Goal: Information Seeking & Learning: Learn about a topic

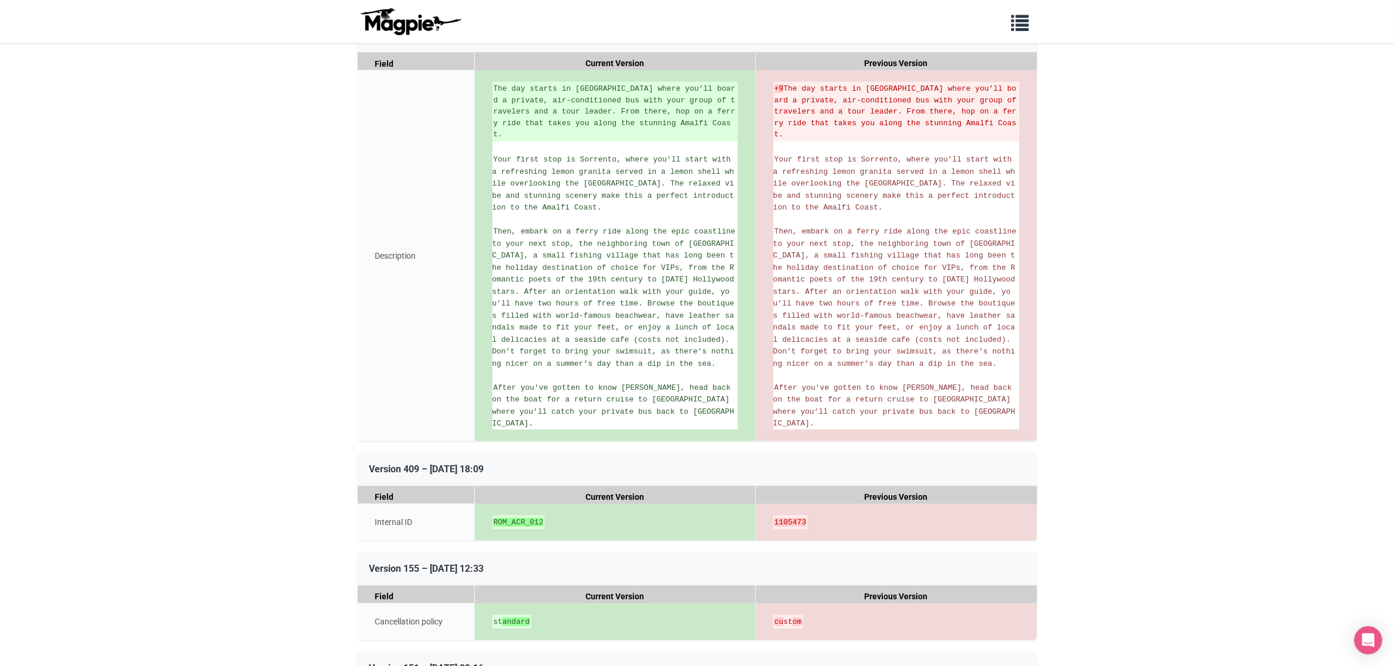
scroll to position [1464, 0]
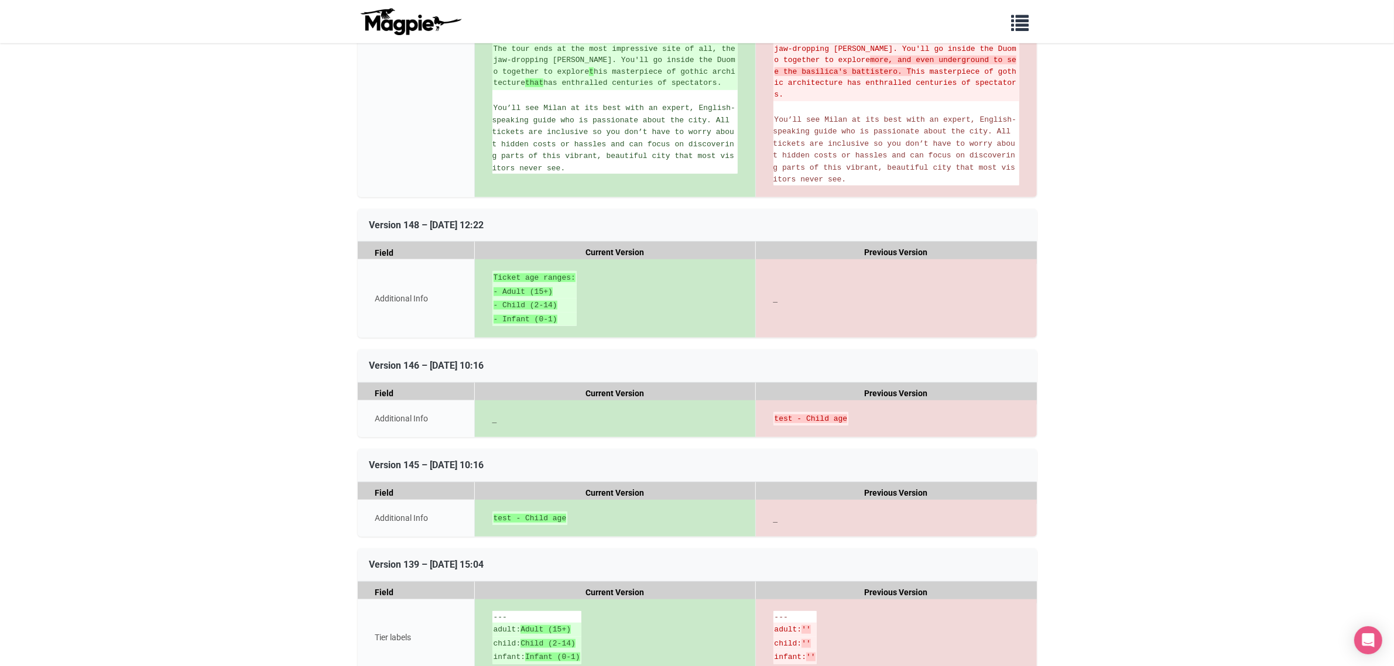
scroll to position [1098, 0]
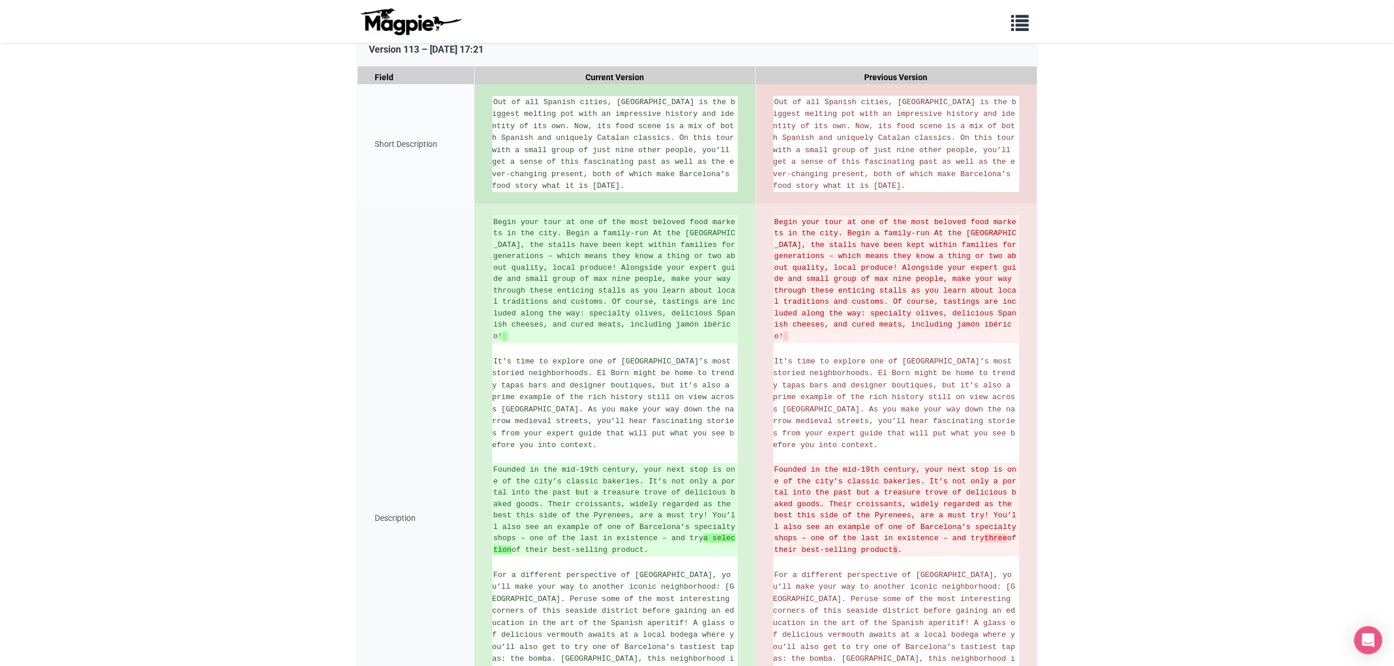
scroll to position [220, 0]
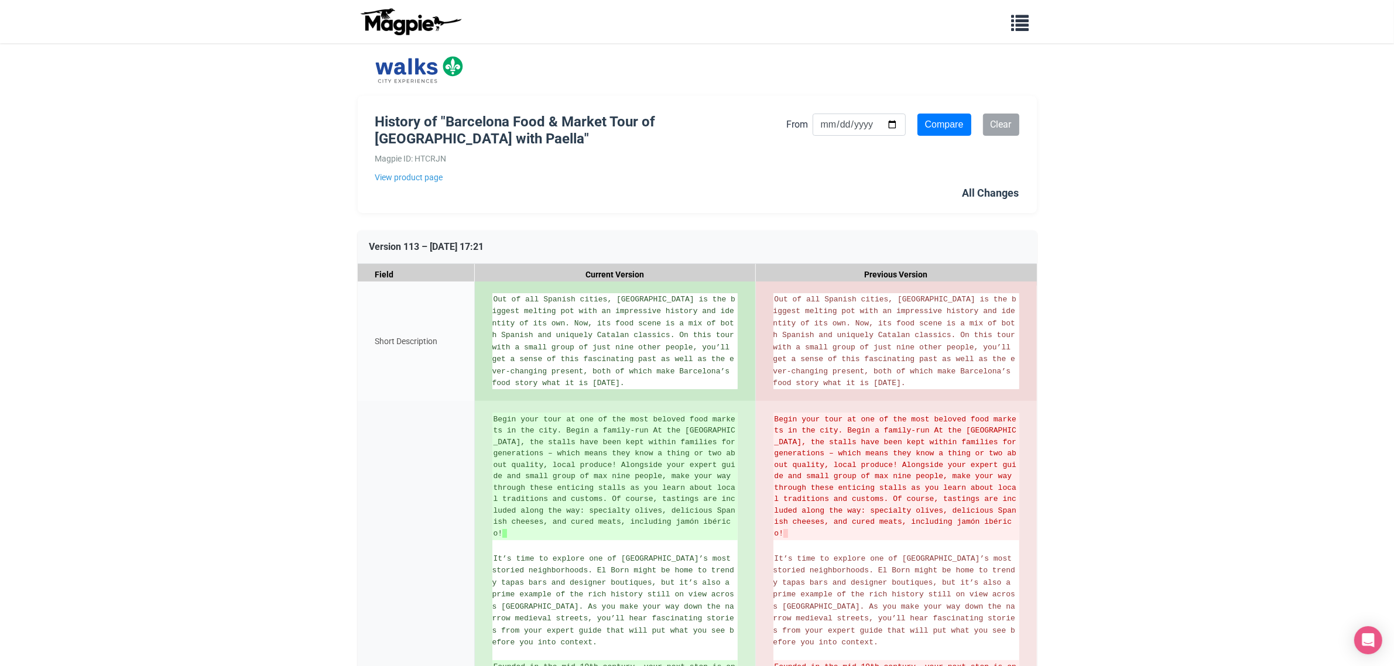
scroll to position [613, 0]
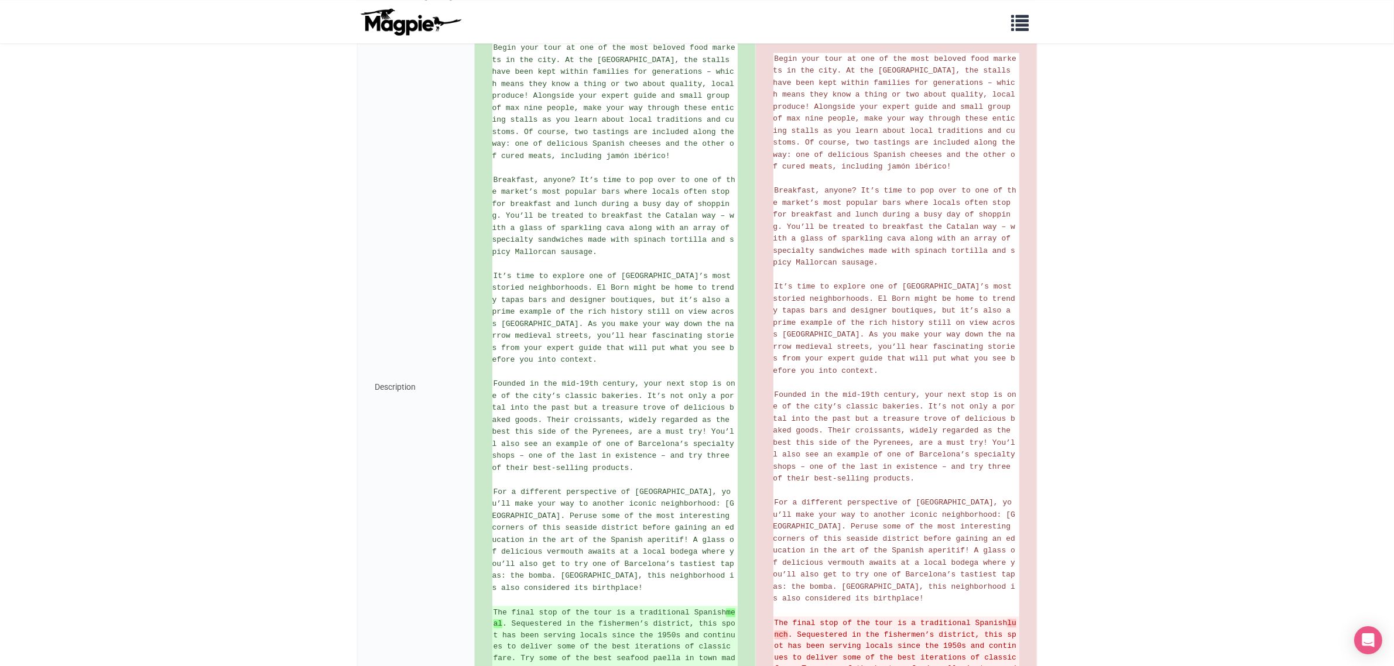
scroll to position [9077, 0]
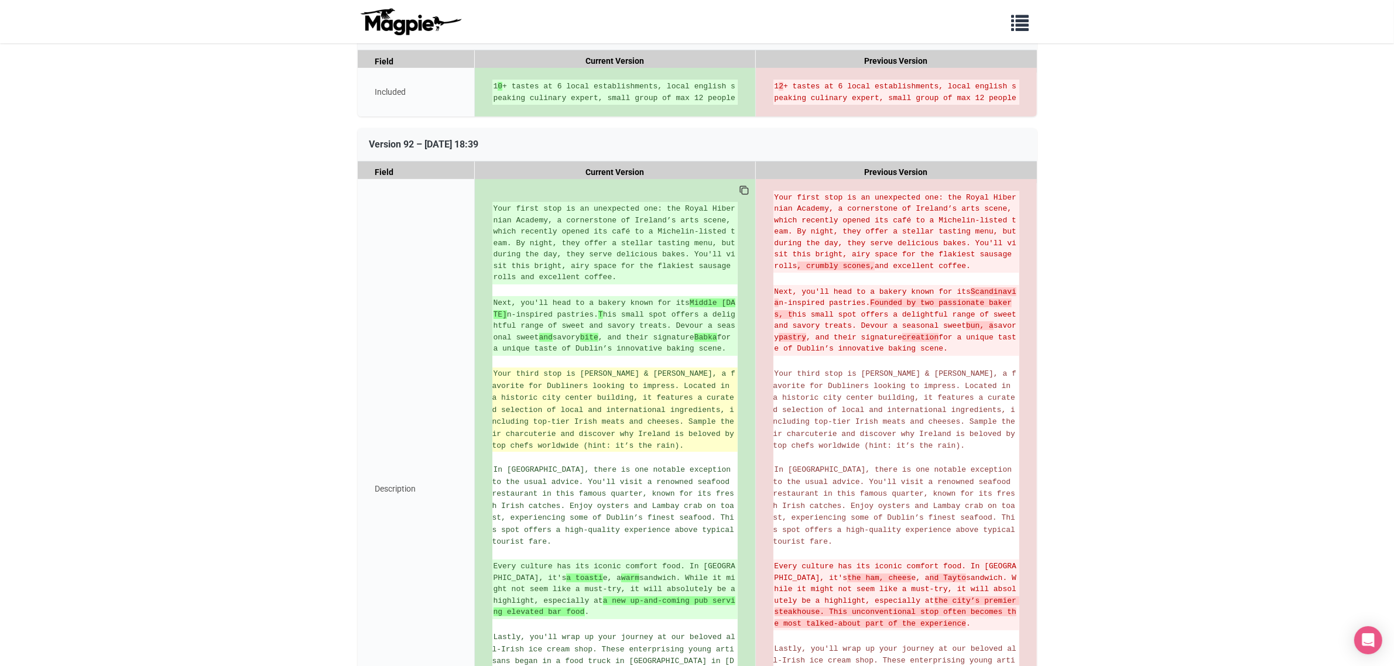
scroll to position [366, 0]
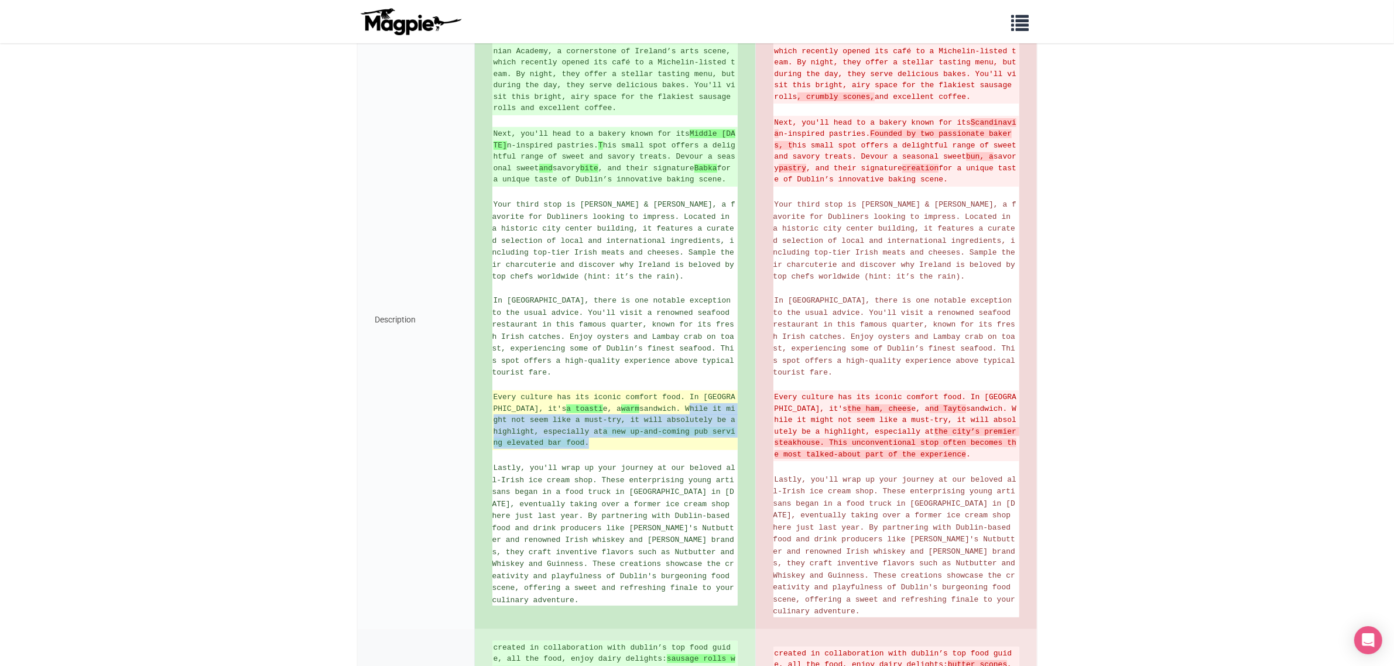
drag, startPoint x: 659, startPoint y: 416, endPoint x: 618, endPoint y: 451, distance: 53.2
click at [618, 449] on ins "Every culture has its iconic comfort food. In Ireland, it's a toasti e, a warm …" at bounding box center [615, 420] width 243 height 57
copy ins "While it might not seem like a must-try, it will absolutely be a highlight, esp…"
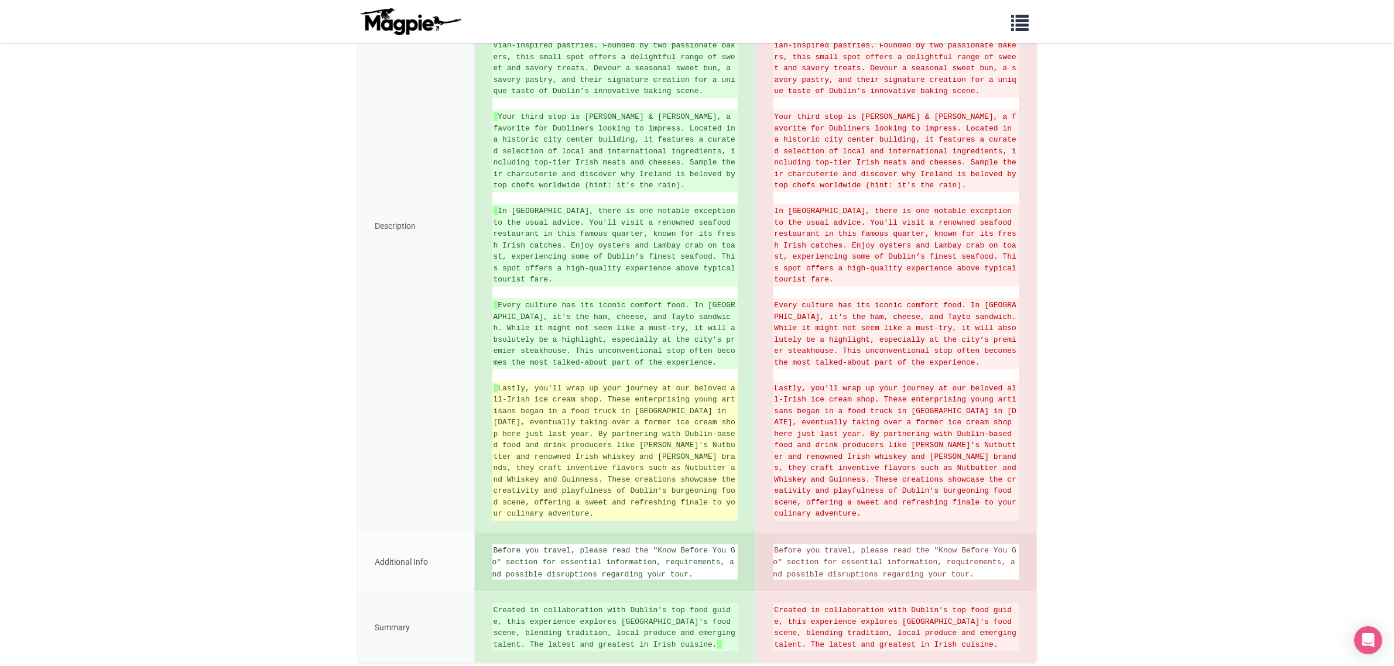
scroll to position [2113, 0]
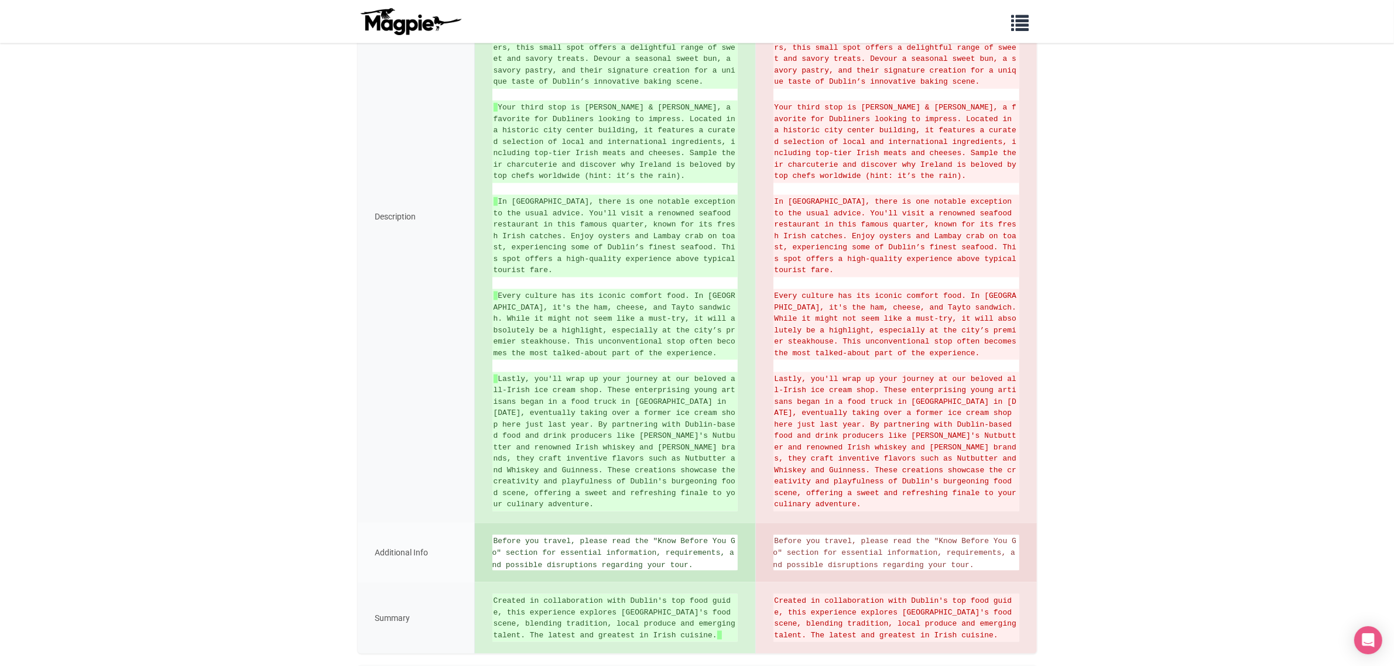
click at [396, 459] on div "Description" at bounding box center [416, 216] width 117 height 613
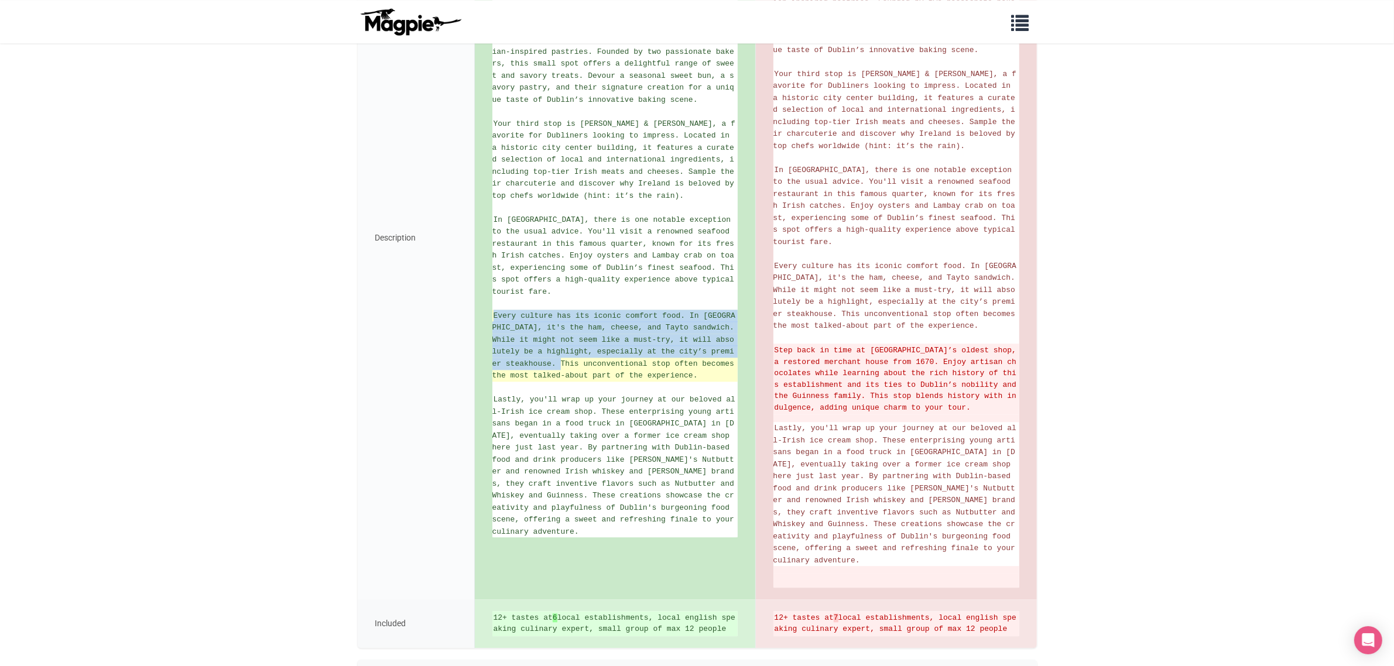
drag, startPoint x: 659, startPoint y: 355, endPoint x: 560, endPoint y: 344, distance: 99.6
click at [560, 344] on li "Every culture has its iconic comfort food. In Ireland, it's the ham, cheese, an…" at bounding box center [614, 346] width 245 height 72
click at [560, 344] on span "Every culture has its iconic comfort food. In Ireland, it's the ham, cheese, an…" at bounding box center [615, 346] width 247 height 69
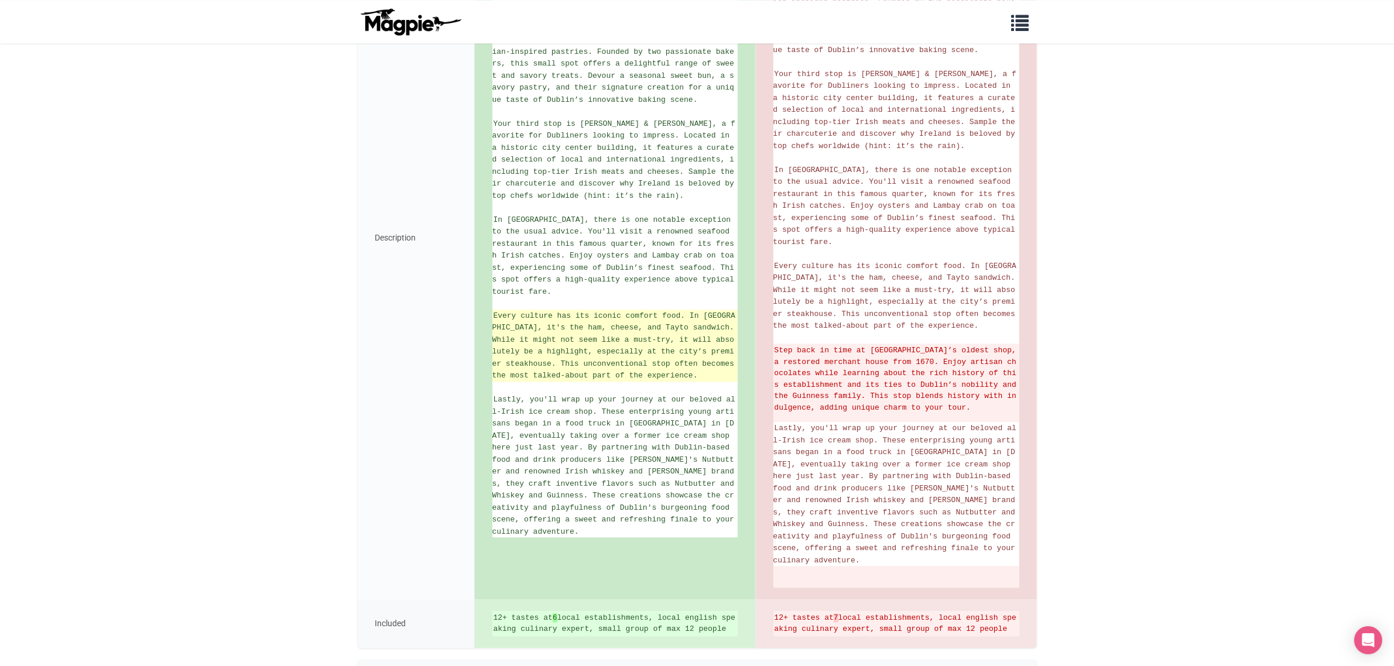
drag, startPoint x: 493, startPoint y: 300, endPoint x: 651, endPoint y: 353, distance: 166.7
click at [651, 353] on li "Every culture has its iconic comfort food. In Ireland, it's the ham, cheese, an…" at bounding box center [614, 346] width 245 height 72
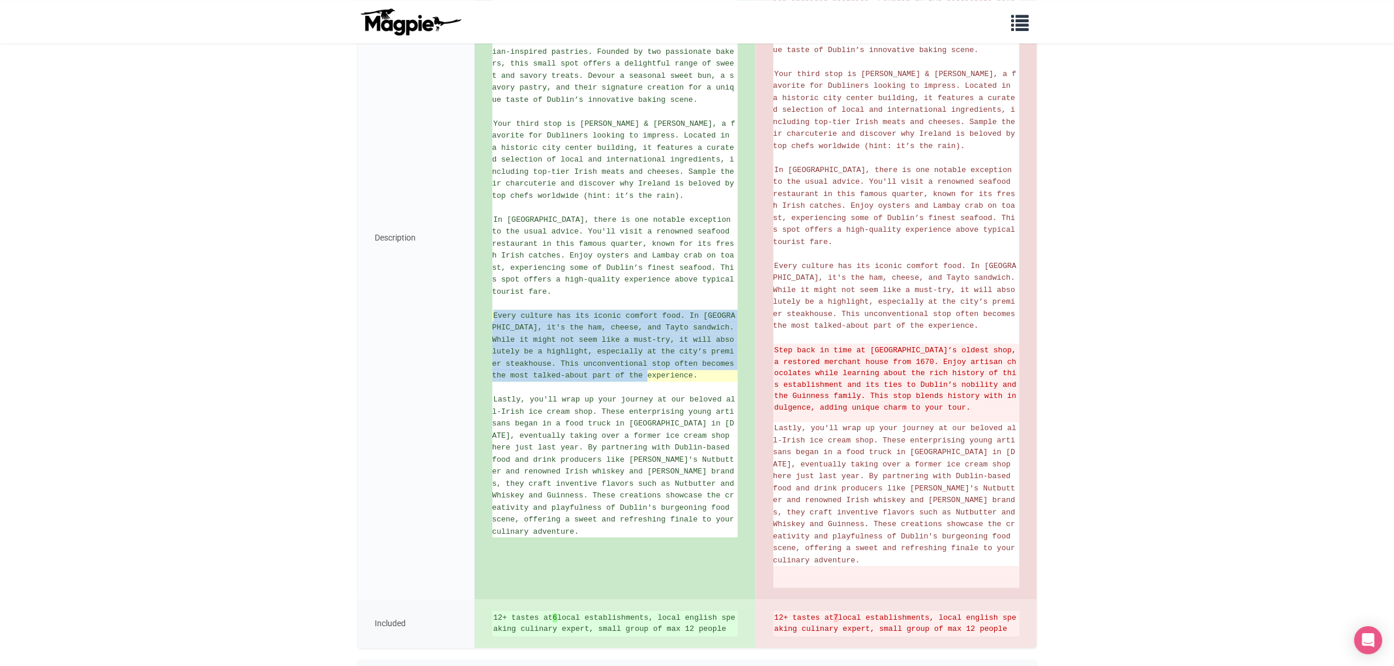
drag, startPoint x: 650, startPoint y: 357, endPoint x: 492, endPoint y: 297, distance: 168.7
click at [492, 310] on li "Every culture has its iconic comfort food. In Ireland, it's the ham, cheese, an…" at bounding box center [614, 346] width 245 height 72
copy span "Every culture has its iconic comfort food. In Ireland, it's the ham, cheese, an…"
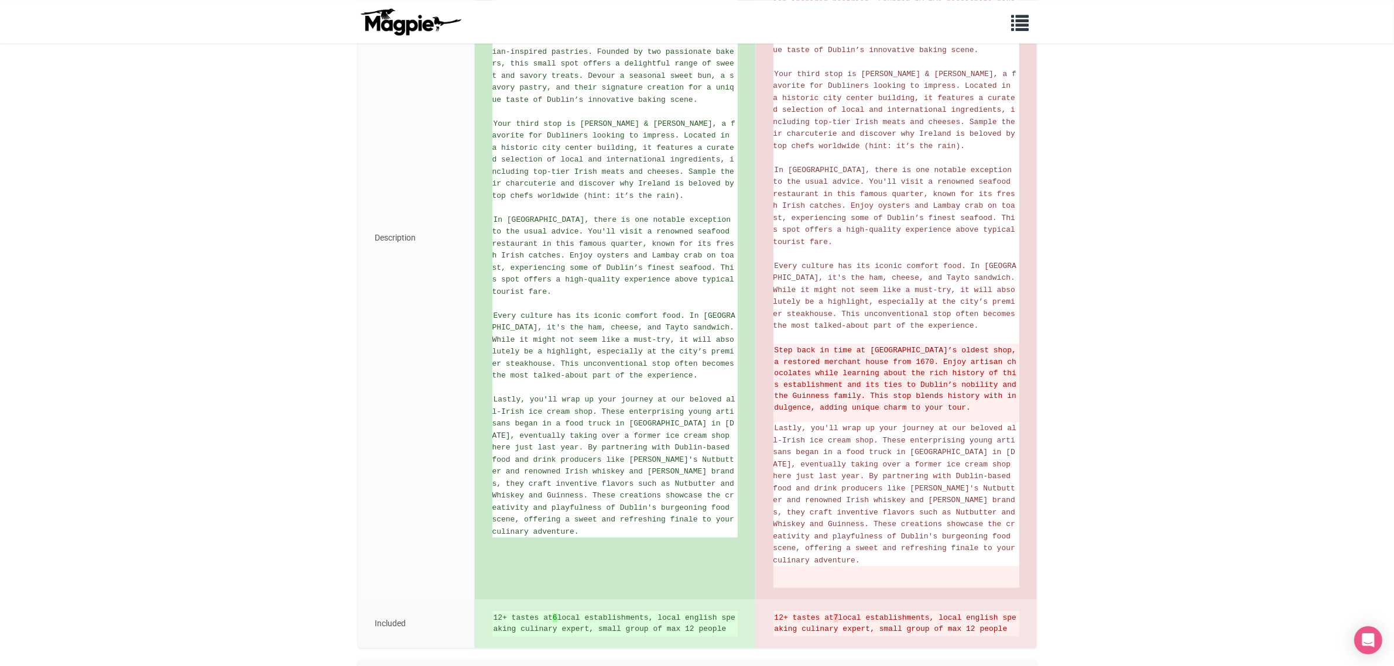
scroll to position [570, 0]
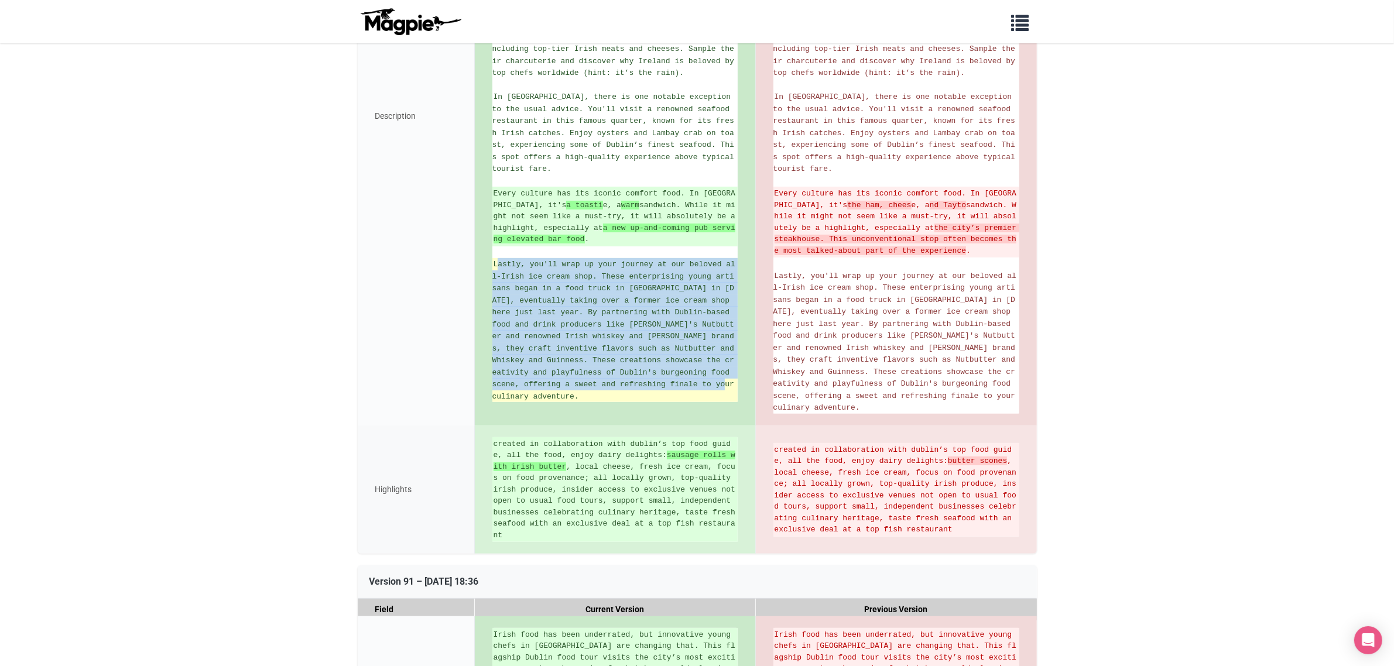
drag, startPoint x: 498, startPoint y: 273, endPoint x: 723, endPoint y: 397, distance: 257.4
click at [723, 397] on span "Lastly, you'll wrap up your journey at our beloved all-Irish ice cream shop. Th…" at bounding box center [615, 330] width 247 height 141
copy span "Lastly, you'll wrap up your journey at our beloved all-Irish ice cream shop. Th…"
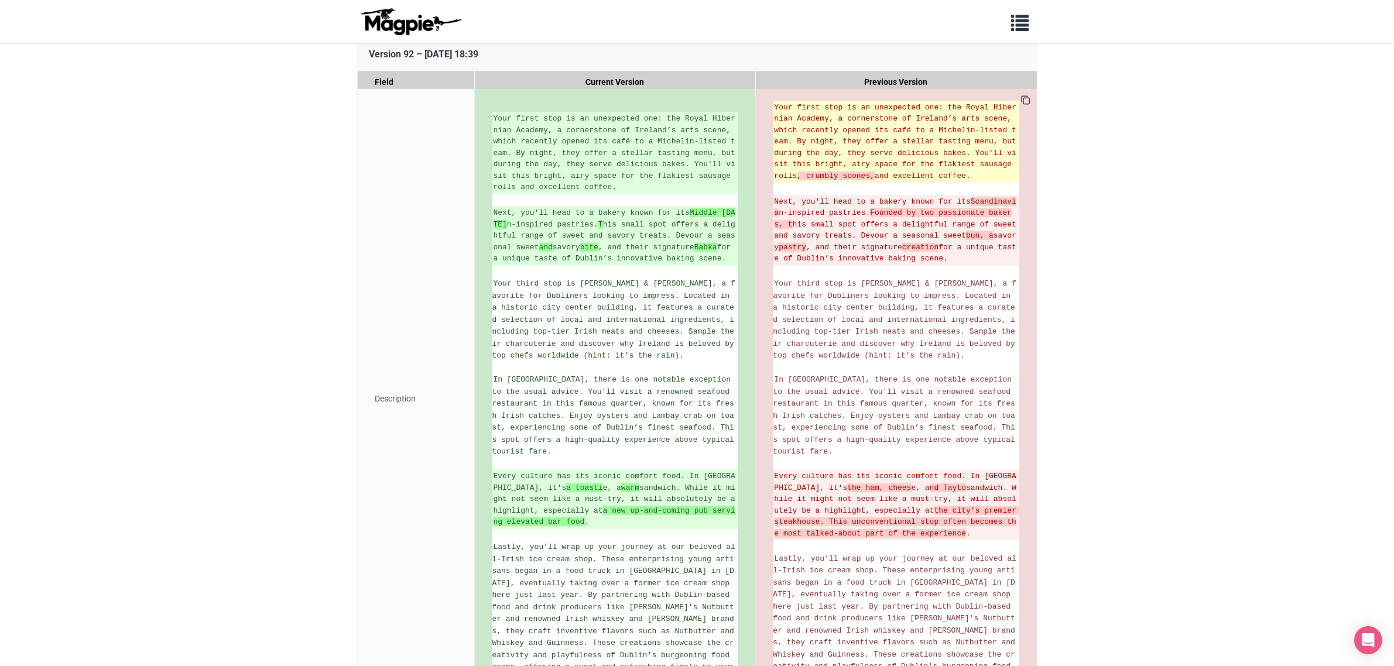
scroll to position [73, 0]
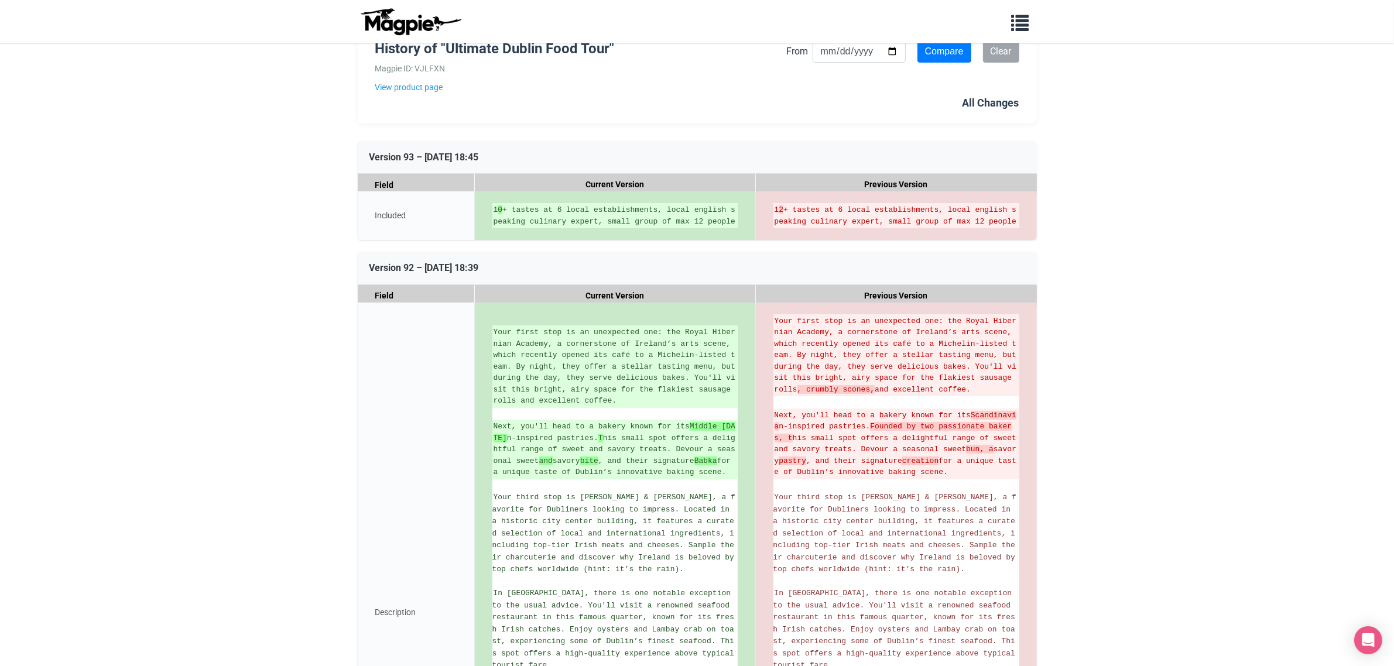
drag, startPoint x: 378, startPoint y: 324, endPoint x: 311, endPoint y: 191, distance: 148.5
click at [378, 324] on div "Description" at bounding box center [416, 613] width 117 height 620
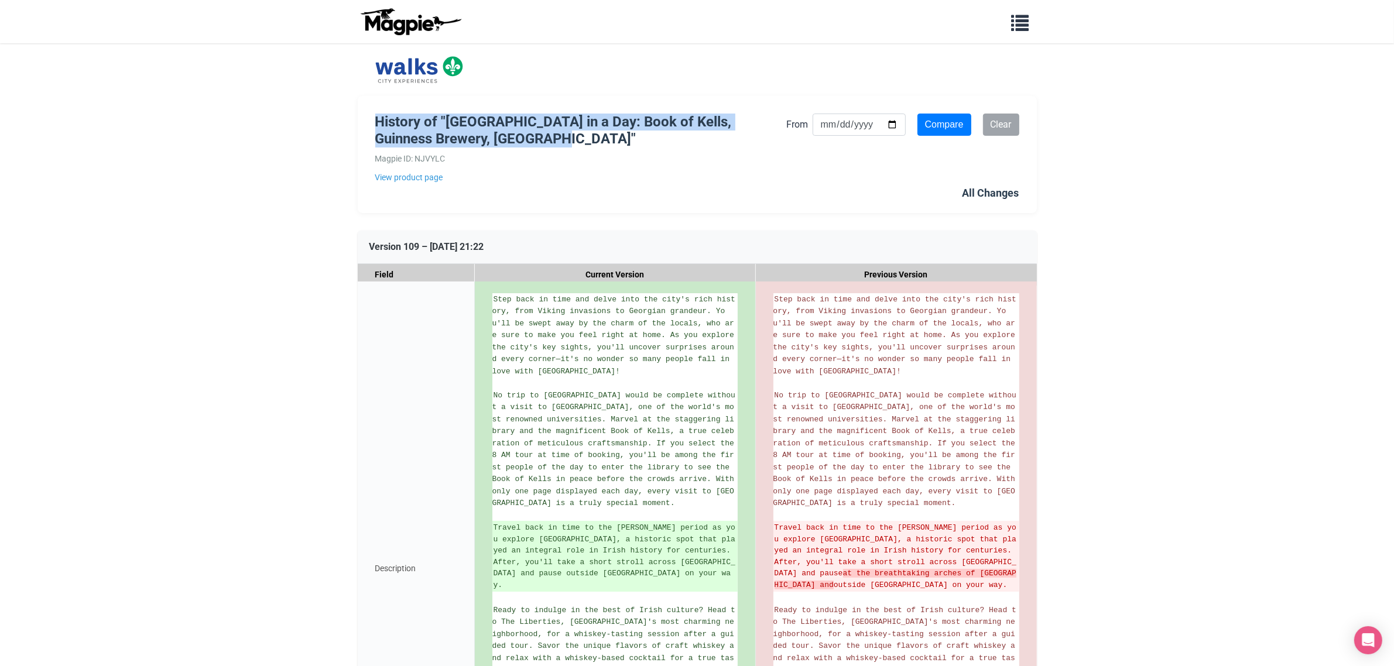
drag, startPoint x: 378, startPoint y: 124, endPoint x: 504, endPoint y: 139, distance: 126.2
click at [504, 139] on h1 "History of "[GEOGRAPHIC_DATA] in a Day: Book of Kells, Guinness Brewery, [GEOGR…" at bounding box center [580, 131] width 411 height 34
drag, startPoint x: 499, startPoint y: 136, endPoint x: 378, endPoint y: 124, distance: 121.2
click at [378, 124] on h1 "History of "[GEOGRAPHIC_DATA] in a Day: Book of Kells, Guinness Brewery, [GEOGR…" at bounding box center [580, 131] width 411 height 34
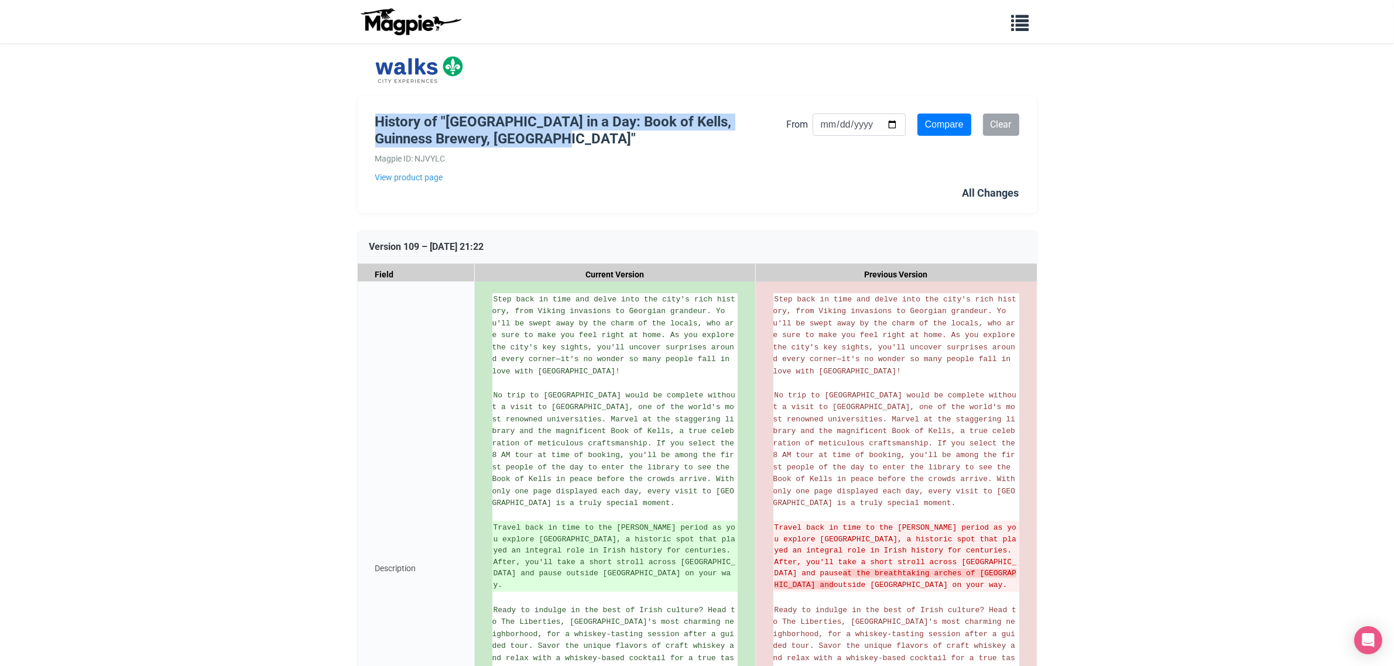
click at [378, 124] on h1 "History of "[GEOGRAPHIC_DATA] in a Day: Book of Kells, Guinness Brewery, [GEOGR…" at bounding box center [580, 131] width 411 height 34
drag, startPoint x: 378, startPoint y: 121, endPoint x: 499, endPoint y: 135, distance: 121.5
click at [499, 135] on h1 "History of "[GEOGRAPHIC_DATA] in a Day: Book of Kells, Guinness Brewery, [GEOGR…" at bounding box center [580, 131] width 411 height 34
drag, startPoint x: 499, startPoint y: 135, endPoint x: 381, endPoint y: 123, distance: 118.9
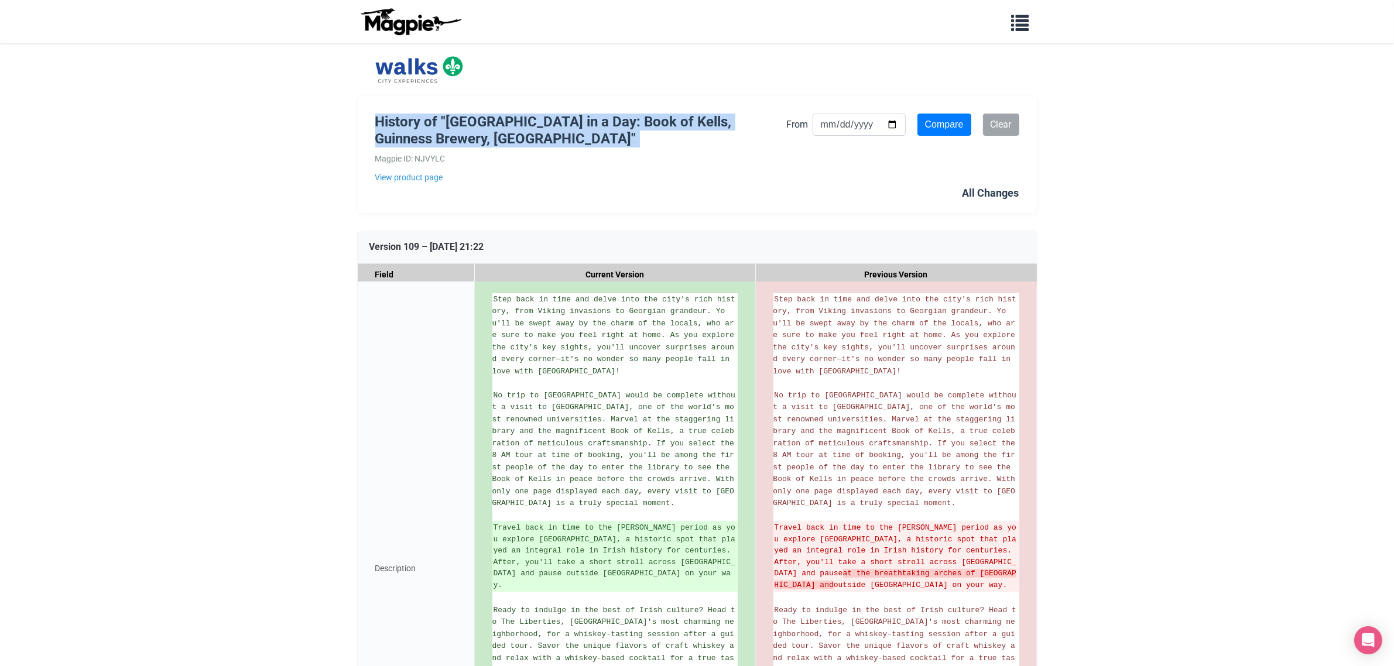
click at [381, 123] on h1 "History of "[GEOGRAPHIC_DATA] in a Day: Book of Kells, Guinness Brewery, [GEOGR…" at bounding box center [580, 131] width 411 height 34
